Goal: Obtain resource: Obtain resource

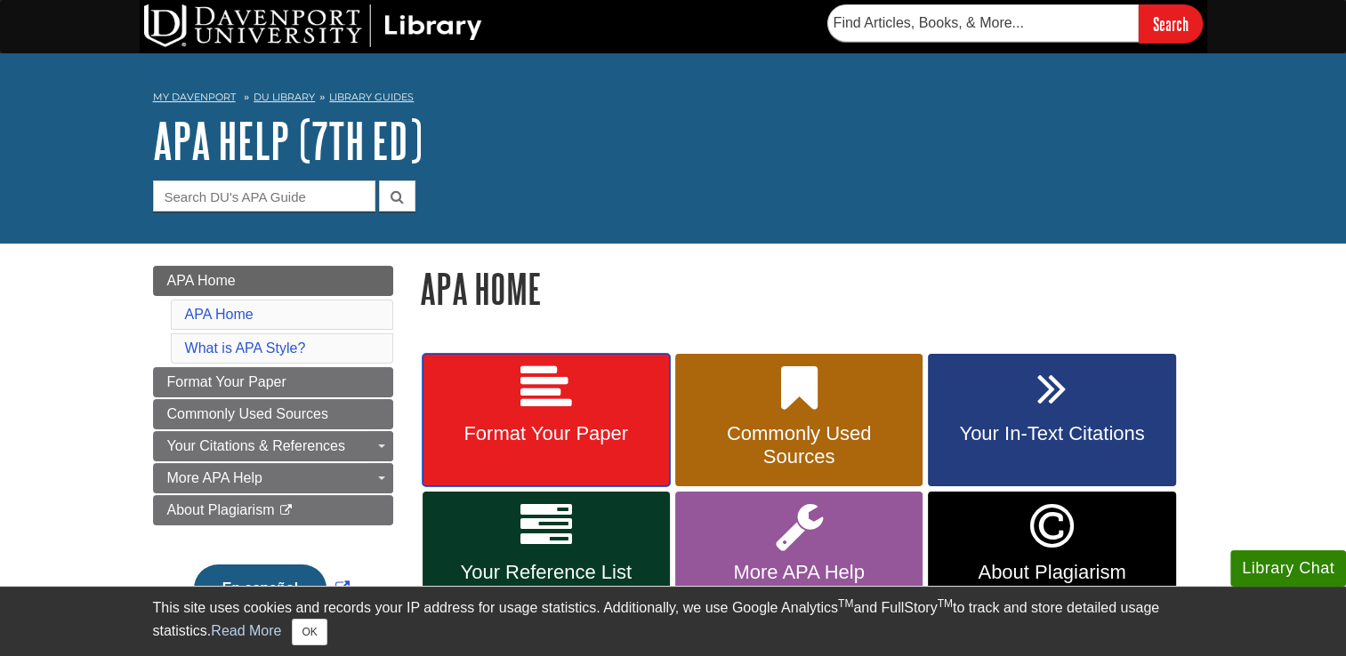
click at [542, 424] on span "Format Your Paper" at bounding box center [546, 433] width 221 height 23
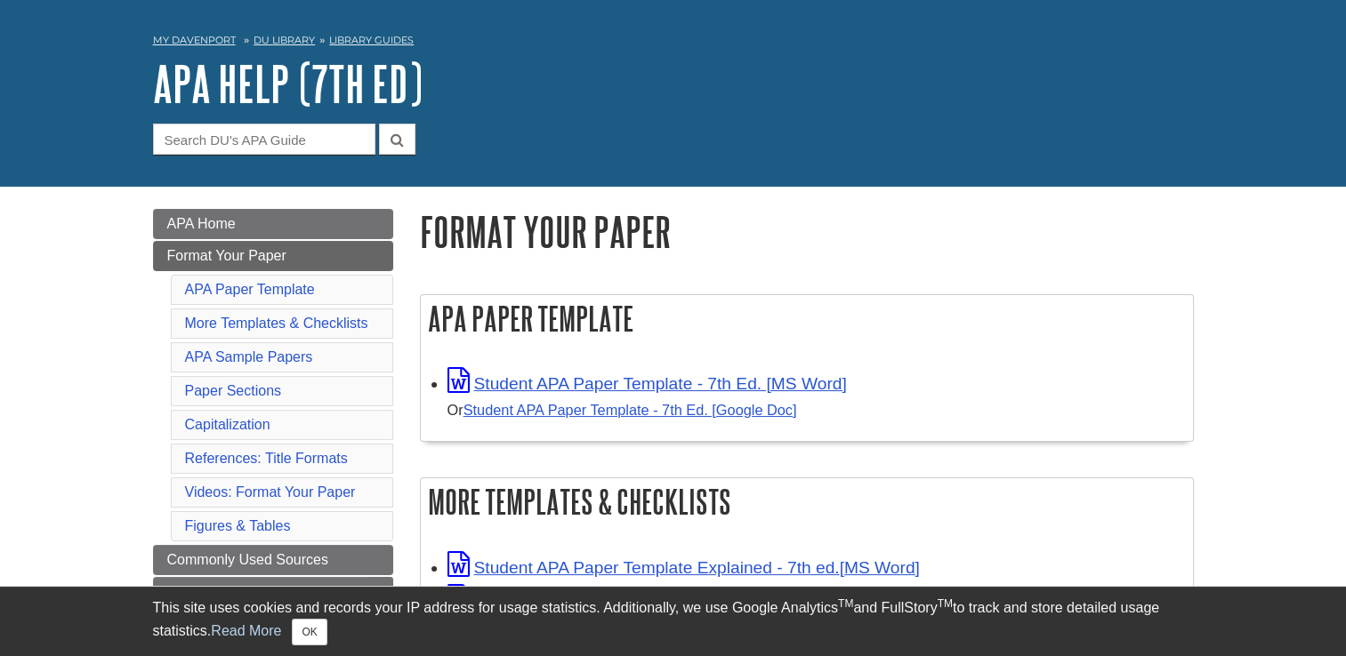
scroll to position [89, 0]
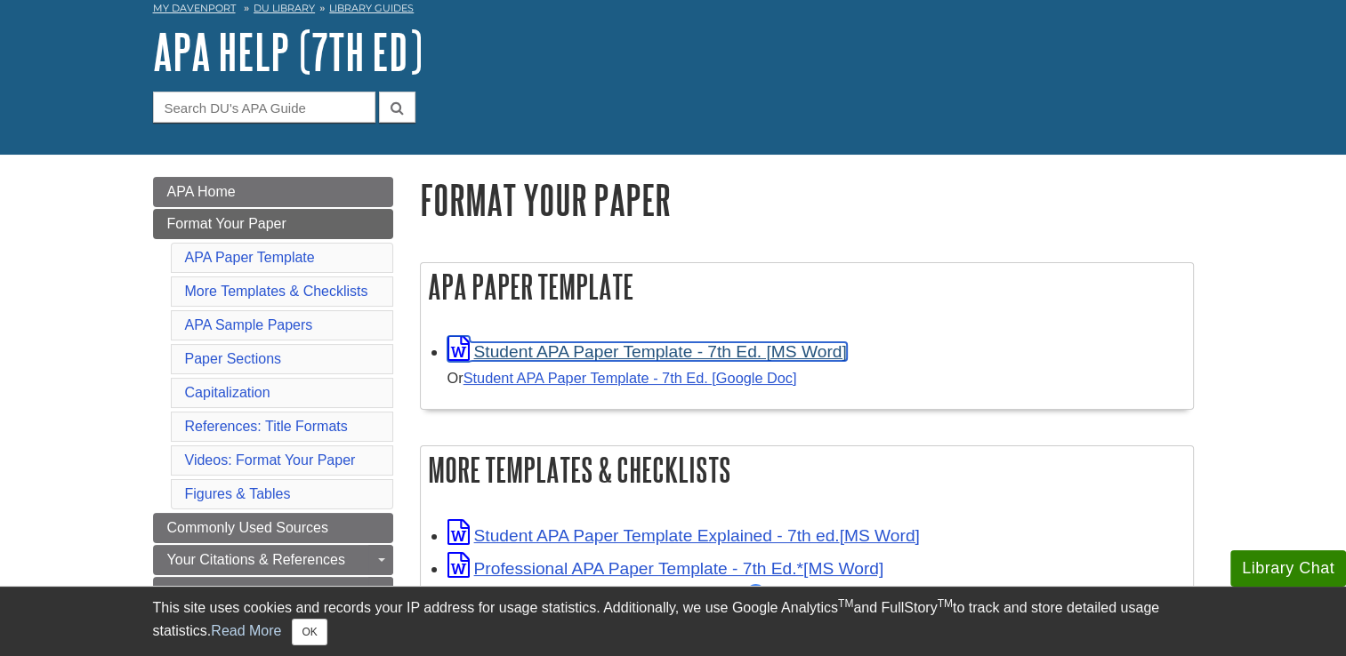
click at [642, 354] on link "Student APA Paper Template - 7th Ed. [MS Word]" at bounding box center [646, 351] width 399 height 19
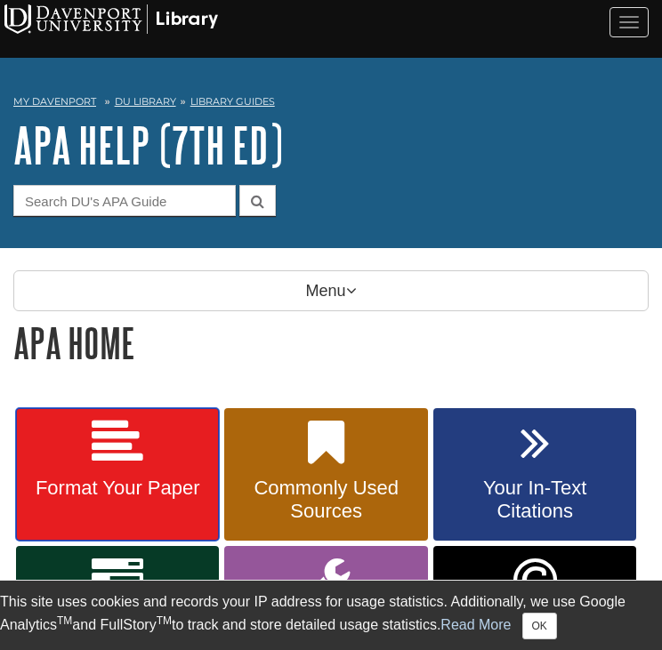
click at [133, 471] on link "Format Your Paper" at bounding box center [117, 474] width 203 height 133
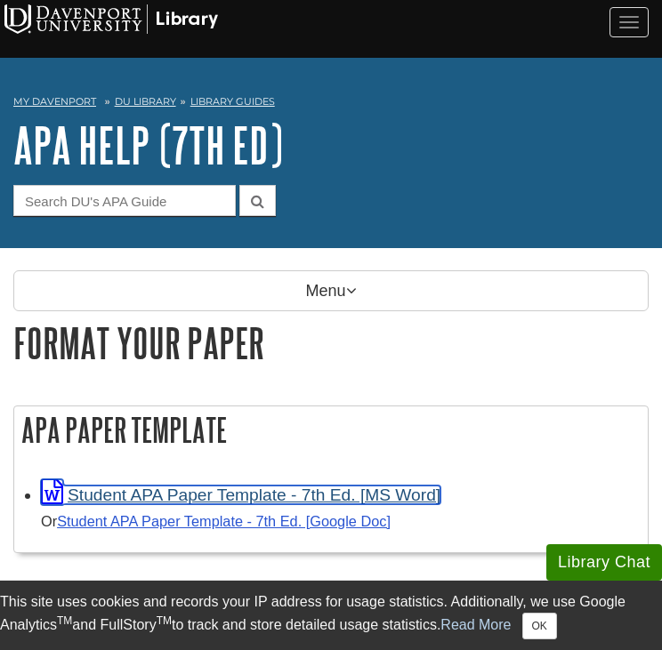
click at [157, 494] on link "Student APA Paper Template - 7th Ed. [MS Word]" at bounding box center [240, 495] width 399 height 19
